Goal: Transaction & Acquisition: Purchase product/service

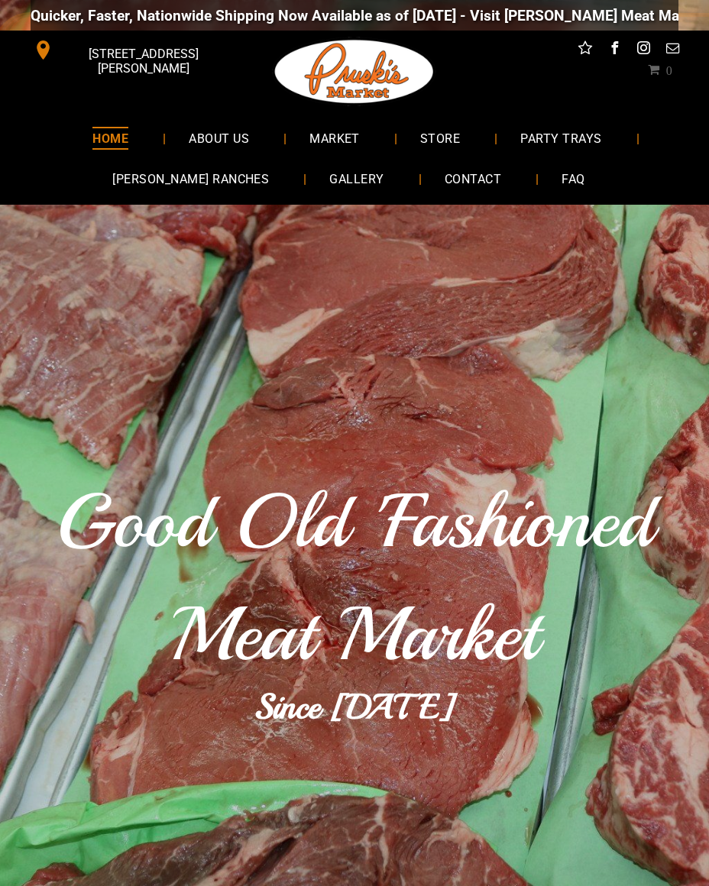
click at [348, 131] on span "MARKET" at bounding box center [334, 138] width 50 height 22
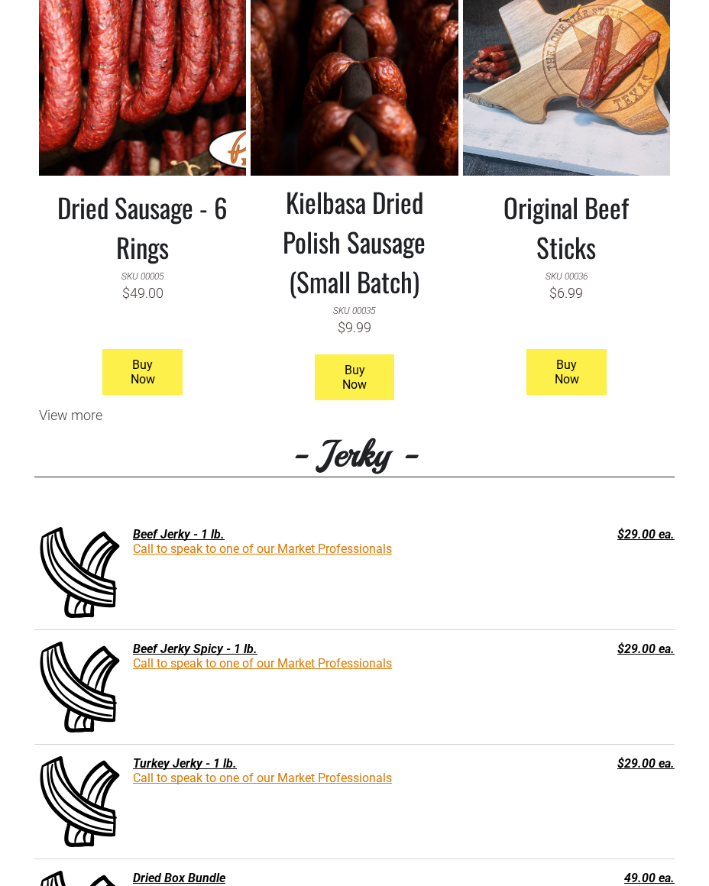
scroll to position [1512, 0]
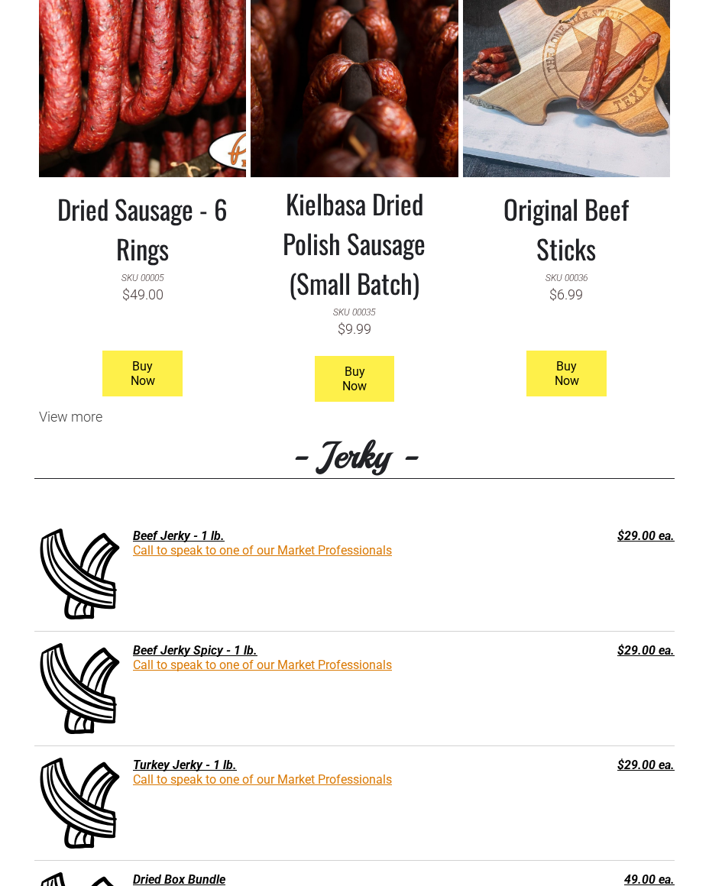
click at [68, 409] on div "View more" at bounding box center [354, 417] width 640 height 16
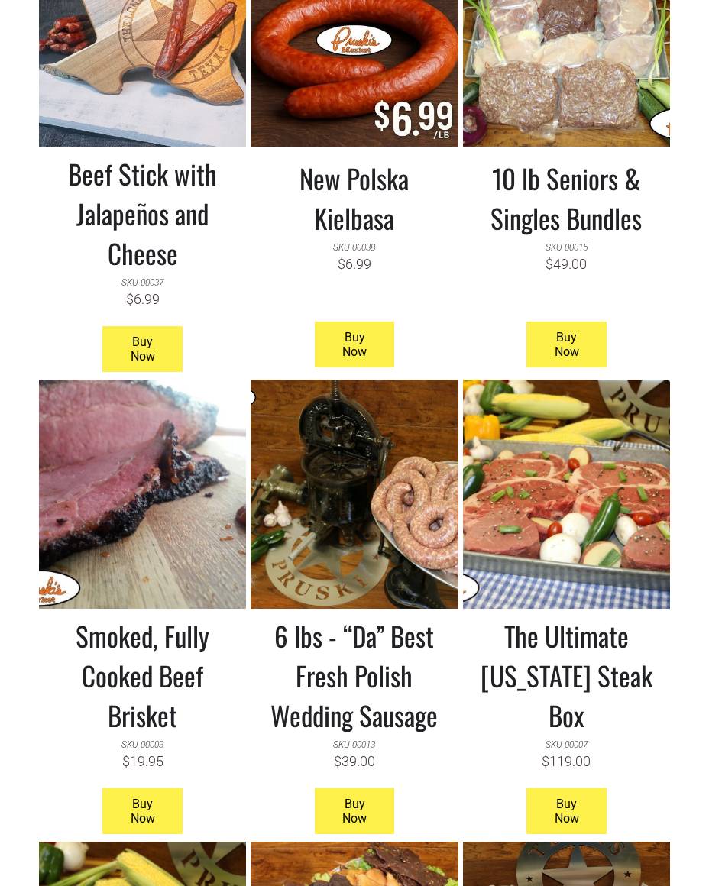
scroll to position [2005, 0]
click at [131, 496] on link at bounding box center [142, 494] width 207 height 229
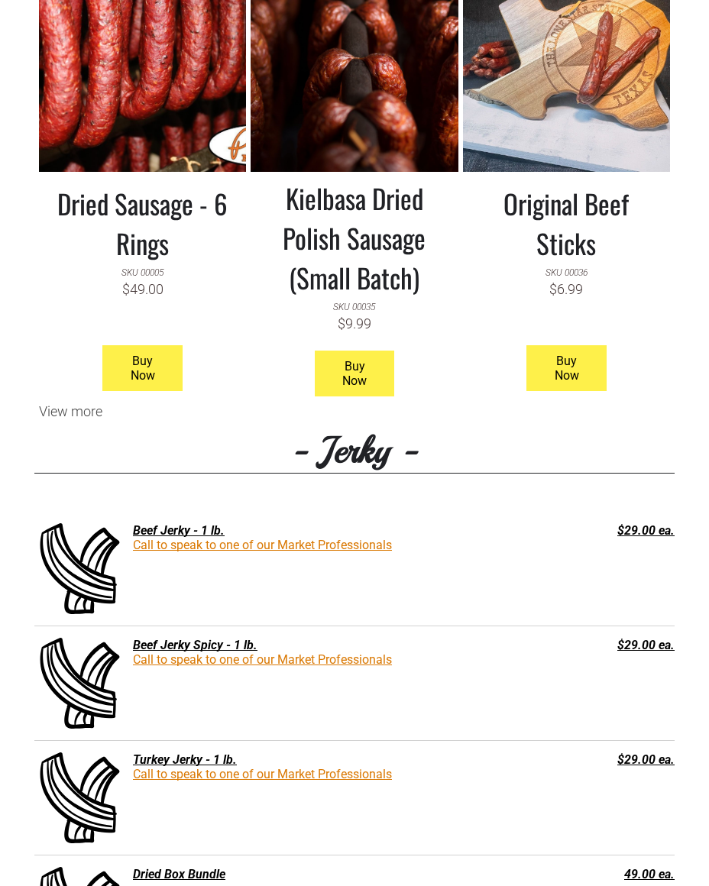
scroll to position [1519, 0]
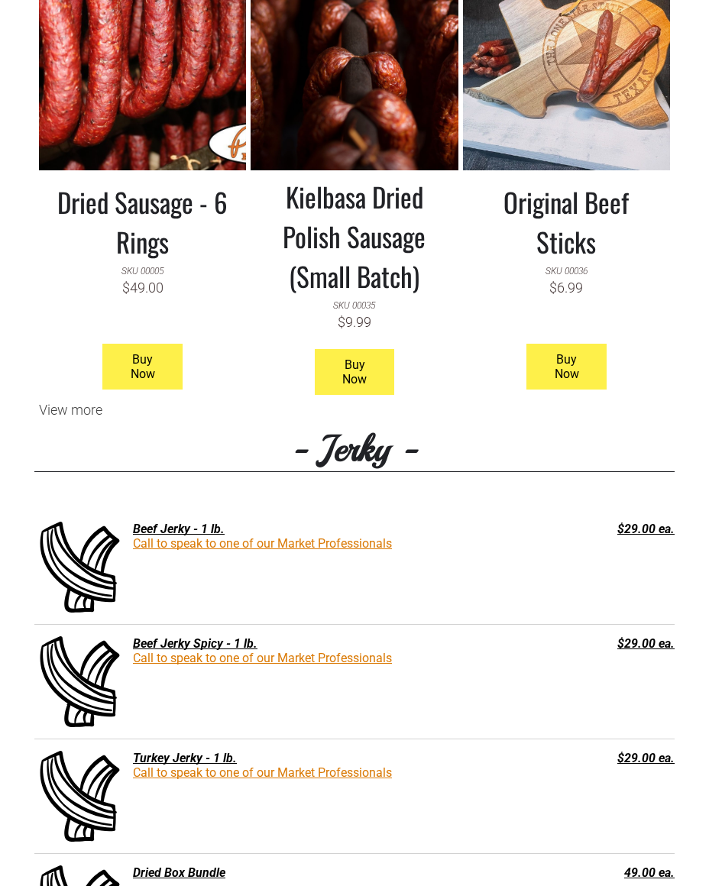
click at [61, 402] on div "View more" at bounding box center [354, 410] width 640 height 16
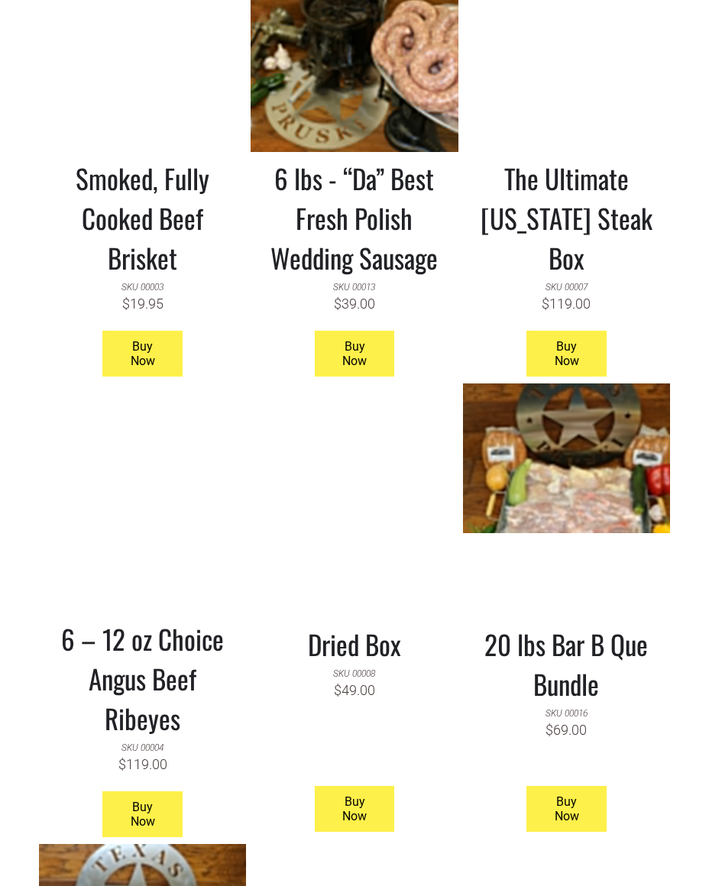
scroll to position [2459, 0]
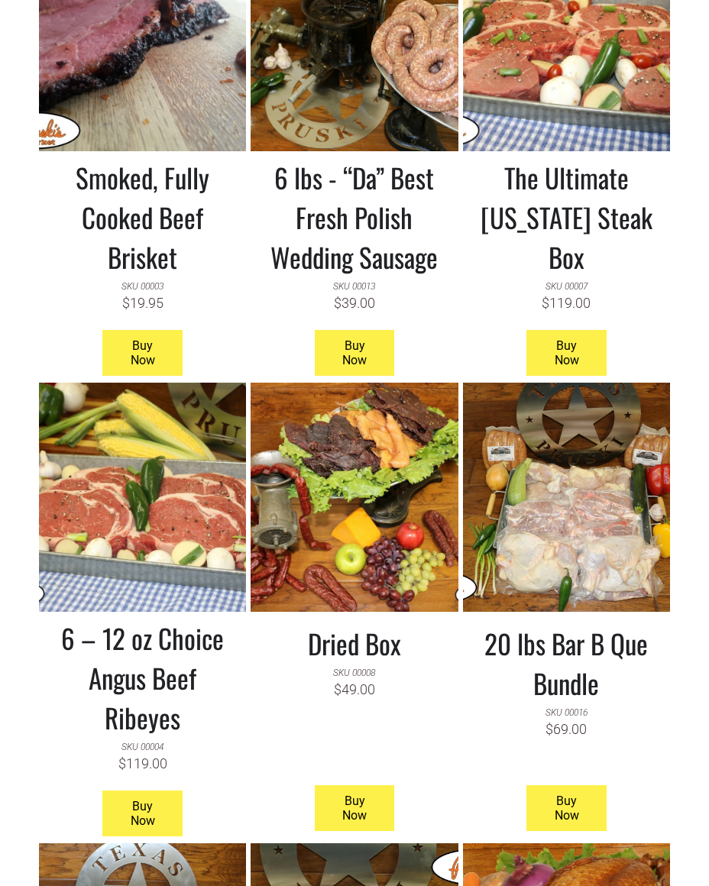
click at [376, 634] on h3 "Dried Box" at bounding box center [354, 643] width 184 height 40
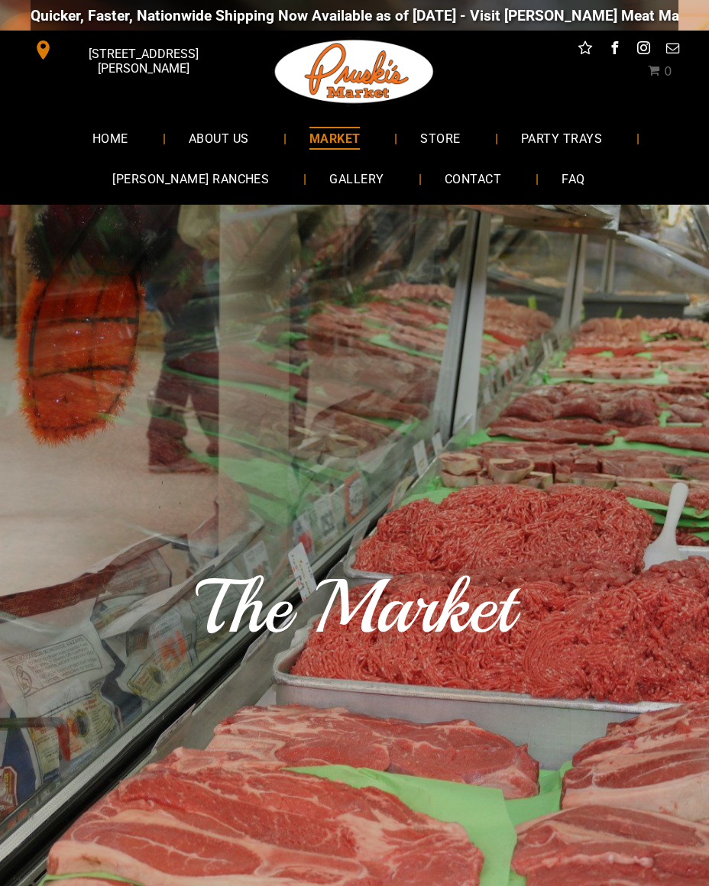
click at [442, 123] on link "STORE" at bounding box center [440, 138] width 86 height 40
